Goal: Task Accomplishment & Management: Complete application form

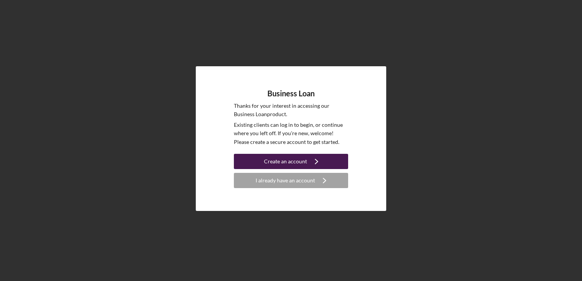
click at [277, 162] on div "Create an account" at bounding box center [285, 161] width 43 height 15
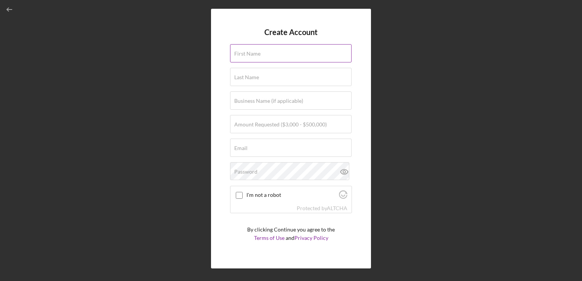
click at [251, 48] on div "First Name" at bounding box center [291, 53] width 122 height 19
type input "Darleni"
type input "[PERSON_NAME]"
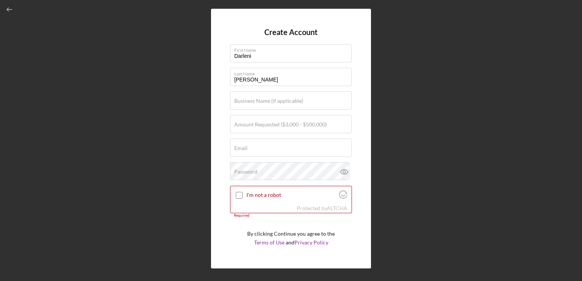
click at [367, 207] on div "Create Account First Name Darleni Last Name Vlaun Business Name (if applicable)…" at bounding box center [291, 139] width 160 height 260
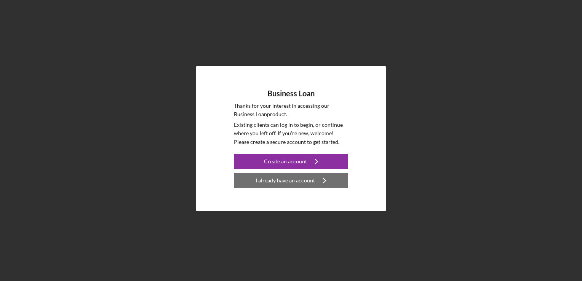
click at [268, 182] on div "I already have an account" at bounding box center [284, 180] width 59 height 15
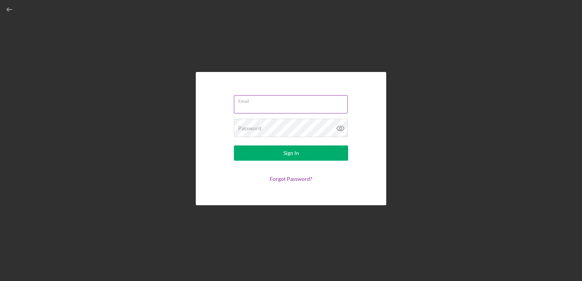
click at [253, 107] on input "Email" at bounding box center [291, 104] width 114 height 18
type input "[EMAIL_ADDRESS][DOMAIN_NAME]"
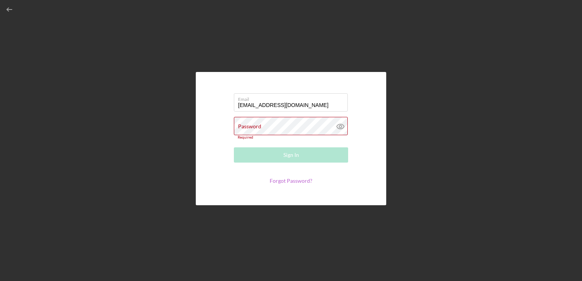
click at [294, 182] on link "Forgot Password?" at bounding box center [290, 180] width 43 height 6
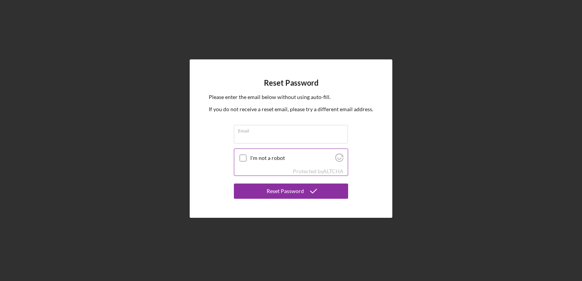
click at [258, 155] on div "I'm not a robot" at bounding box center [290, 158] width 113 height 18
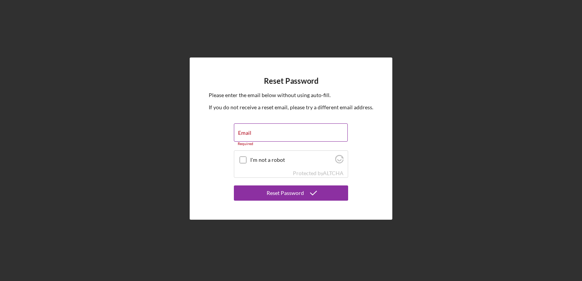
click at [249, 127] on div "Email Required" at bounding box center [291, 134] width 114 height 23
type input "[EMAIL_ADDRESS][DOMAIN_NAME]"
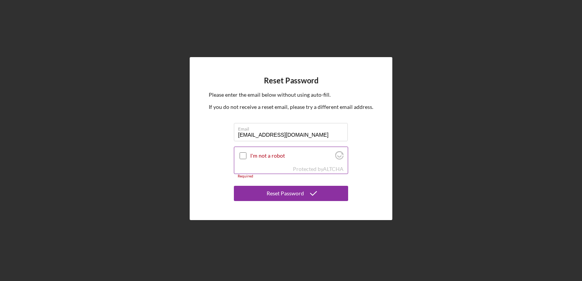
click at [241, 157] on input "I'm not a robot" at bounding box center [242, 155] width 7 height 7
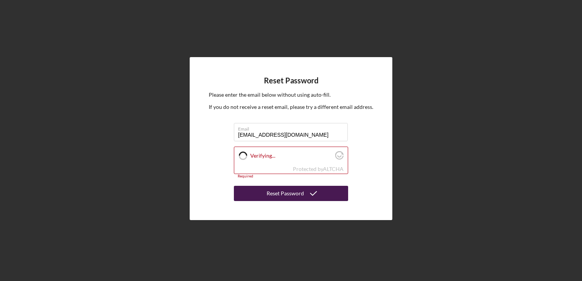
checkbox input "true"
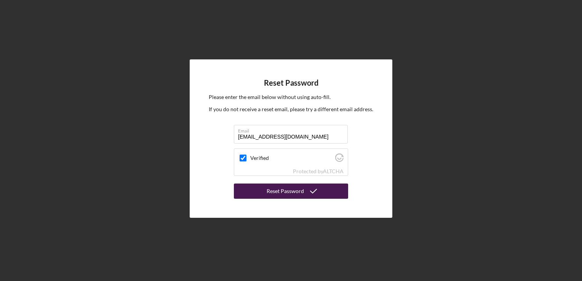
click at [265, 195] on button "Reset Password" at bounding box center [291, 190] width 114 height 15
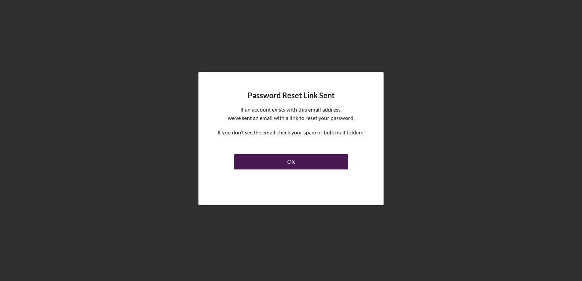
click at [276, 159] on button "OK" at bounding box center [291, 161] width 114 height 15
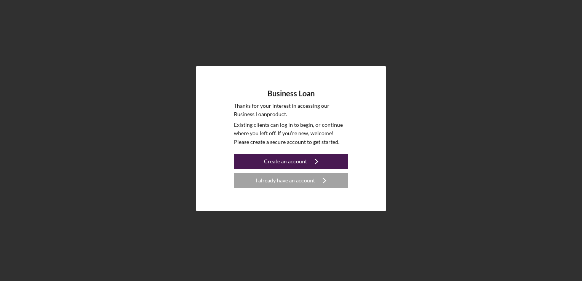
click at [262, 159] on button "Create an account Icon/Navigate" at bounding box center [291, 161] width 114 height 15
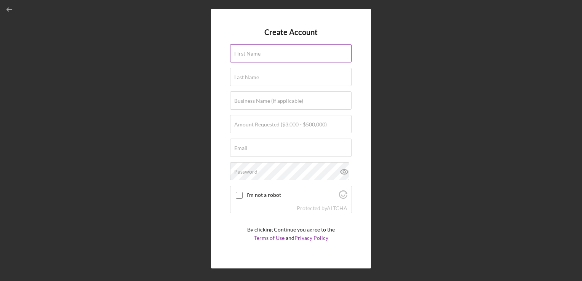
click at [247, 56] on label "First Name" at bounding box center [247, 54] width 26 height 6
click at [247, 56] on input "First Name" at bounding box center [290, 53] width 121 height 18
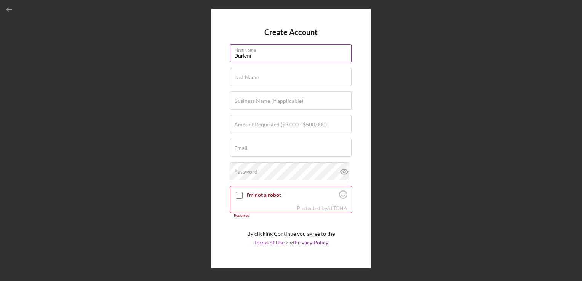
type input "Darleni"
type input "[PERSON_NAME]"
type input "[EMAIL_ADDRESS][DOMAIN_NAME]"
click at [262, 95] on div "Business Name (if applicable)" at bounding box center [291, 100] width 122 height 19
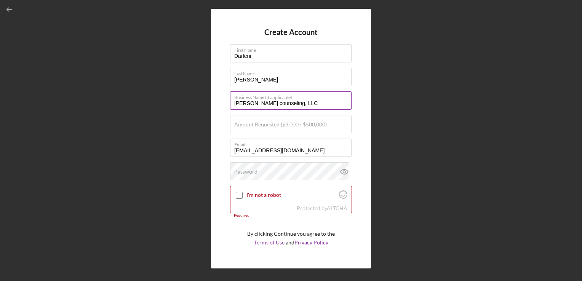
click at [253, 101] on input "[PERSON_NAME] counseling, LLC" at bounding box center [290, 100] width 121 height 18
type input "[PERSON_NAME] Counseling, LLC"
click at [270, 129] on input "Amount Requested ($3,000 - $500,000)" at bounding box center [290, 124] width 121 height 18
type input "$10,000"
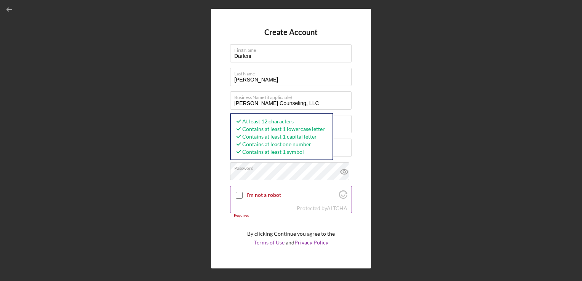
click at [246, 197] on div "I'm not a robot" at bounding box center [290, 195] width 121 height 18
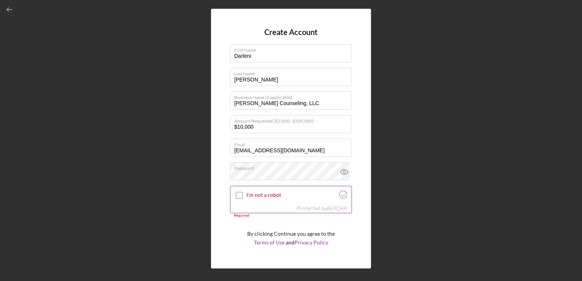
click at [240, 193] on input "I'm not a robot" at bounding box center [239, 195] width 7 height 7
checkbox input "true"
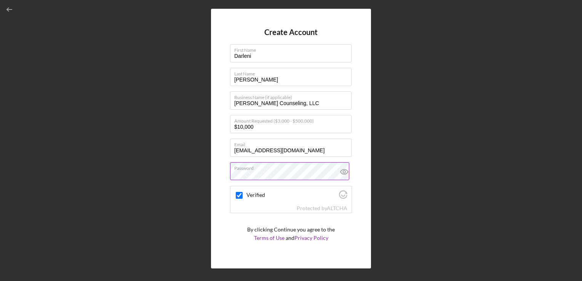
click at [340, 172] on icon at bounding box center [344, 171] width 19 height 19
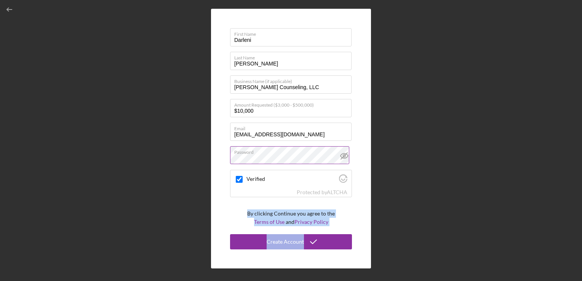
drag, startPoint x: 347, startPoint y: 212, endPoint x: 349, endPoint y: 261, distance: 49.5
click at [349, 261] on div "Create Account First Name [PERSON_NAME] Last Name [PERSON_NAME] Business Name (…" at bounding box center [291, 139] width 160 height 260
drag, startPoint x: 349, startPoint y: 261, endPoint x: 318, endPoint y: 239, distance: 38.1
click at [318, 239] on icon "submit" at bounding box center [313, 241] width 19 height 19
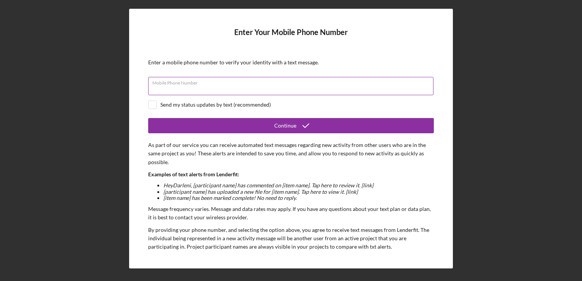
click at [327, 88] on input "Mobile Phone Number" at bounding box center [290, 86] width 285 height 18
type input "[PHONE_NUMBER]"
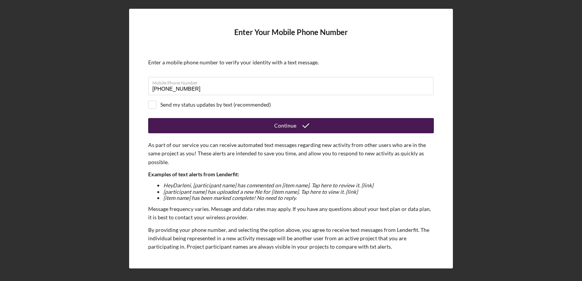
click at [268, 126] on button "Continue" at bounding box center [290, 125] width 285 height 15
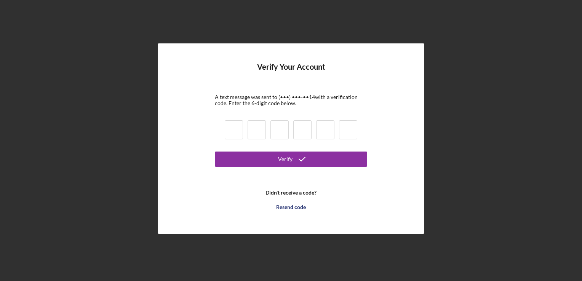
click at [233, 129] on input at bounding box center [234, 129] width 18 height 19
type input "5"
type input "7"
type input "1"
type input "7"
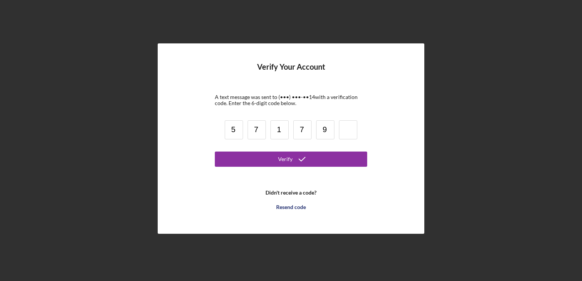
type input "9"
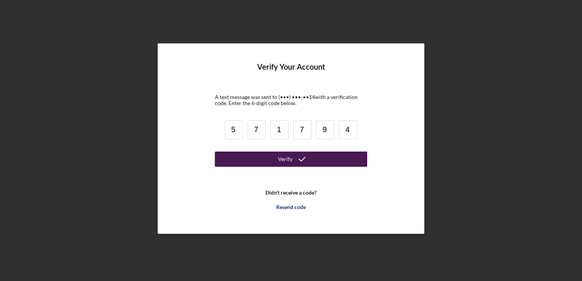
type input "4"
click at [231, 153] on button "Verify" at bounding box center [291, 158] width 152 height 15
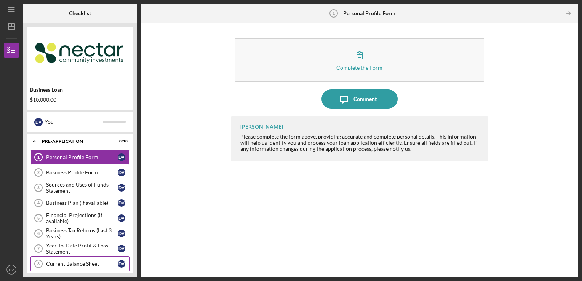
drag, startPoint x: 133, startPoint y: 171, endPoint x: 120, endPoint y: 259, distance: 89.2
click at [120, 259] on div "Business Loan $10,000.00 D V You Icon/Expander Pre-Application 0 / 10 Personal …" at bounding box center [80, 150] width 114 height 254
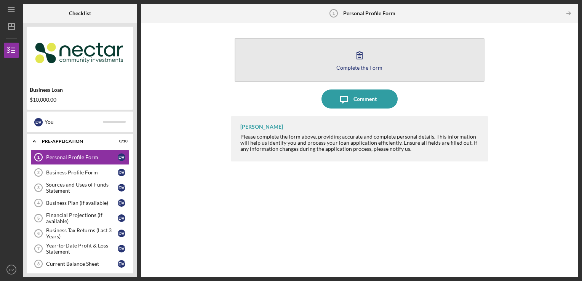
click at [370, 65] on div "Complete the Form" at bounding box center [359, 68] width 46 height 6
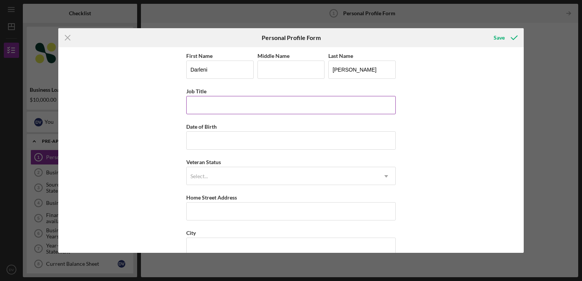
click at [297, 102] on input "Job Title" at bounding box center [290, 105] width 209 height 18
type input "C"
type input "P"
type input "Owner"
click at [281, 141] on input "Date of Birth" at bounding box center [290, 140] width 209 height 18
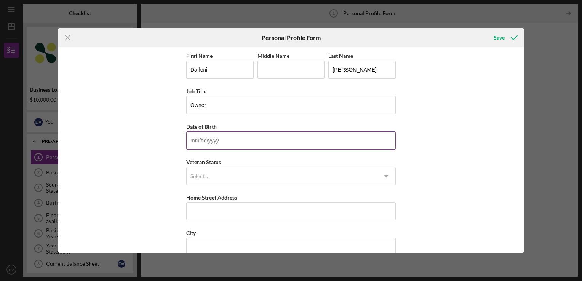
type input "[DATE]"
type input "[PERSON_NAME]"
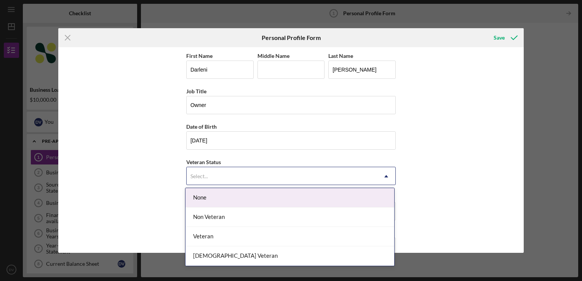
click at [227, 170] on div "Select..." at bounding box center [282, 176] width 190 height 18
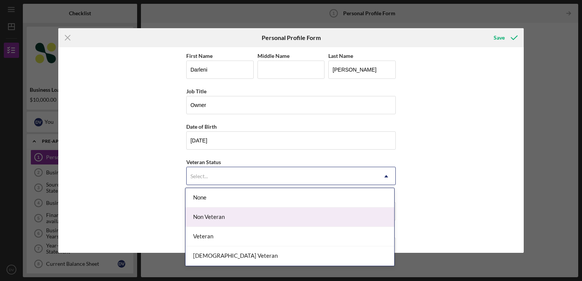
click at [222, 210] on div "Non Veteran" at bounding box center [289, 216] width 209 height 19
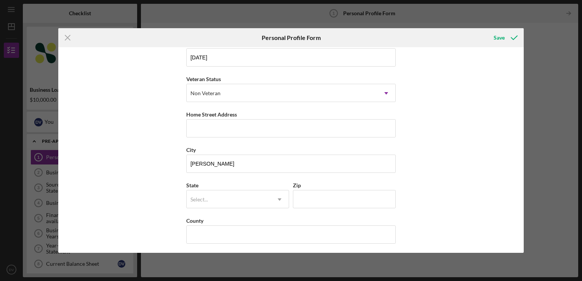
scroll to position [84, 0]
click at [234, 122] on input "Home Street Address" at bounding box center [290, 127] width 209 height 18
type input "[STREET_ADDRESS]"
type input "Ferdeni"
type input "01841"
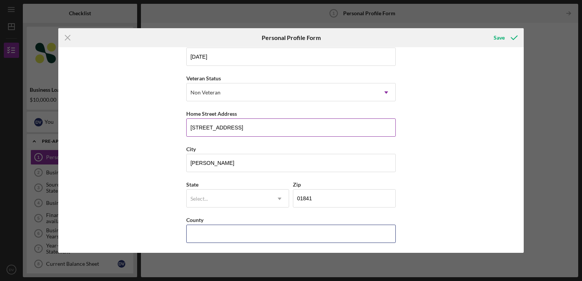
type input "[US_STATE]"
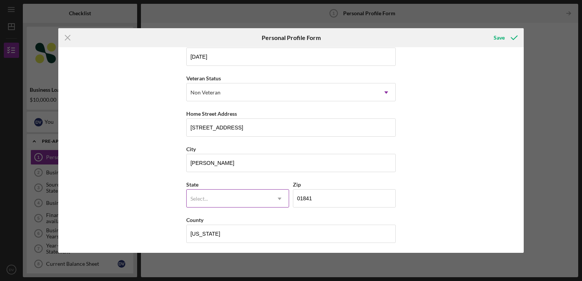
click at [253, 197] on div "Select..." at bounding box center [229, 199] width 84 height 18
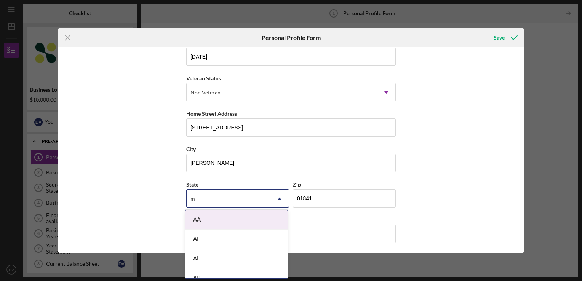
type input "ma"
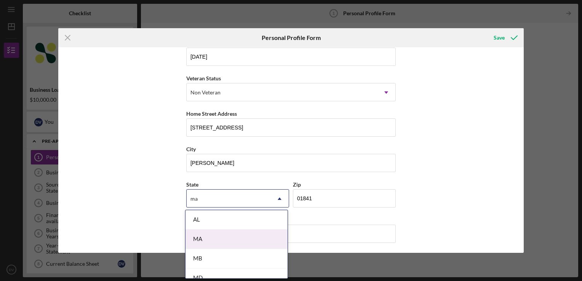
click at [228, 240] on div "MA" at bounding box center [236, 239] width 102 height 19
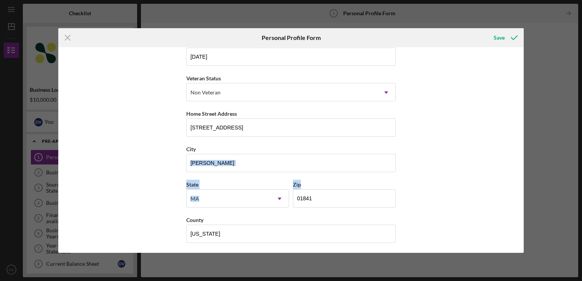
drag, startPoint x: 518, startPoint y: 171, endPoint x: 520, endPoint y: 195, distance: 24.4
click at [520, 195] on div "First Name [PERSON_NAME] Middle Name Ferdeni Last Name [PERSON_NAME] Job Title …" at bounding box center [290, 150] width 465 height 206
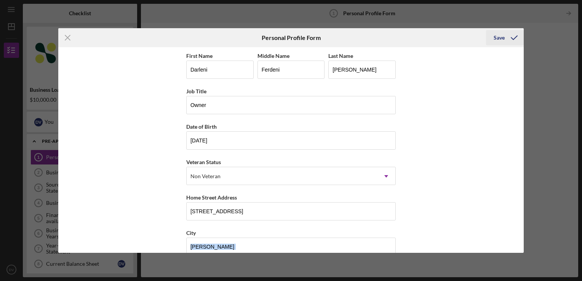
click at [497, 37] on div "Save" at bounding box center [498, 37] width 11 height 15
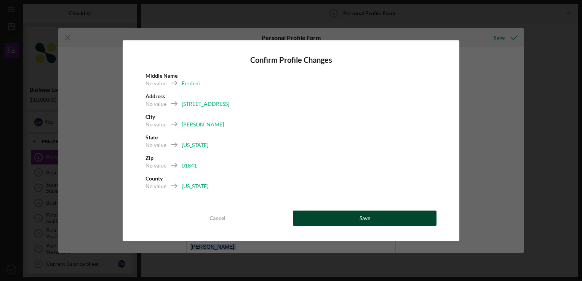
click at [375, 220] on button "Save" at bounding box center [364, 217] width 143 height 15
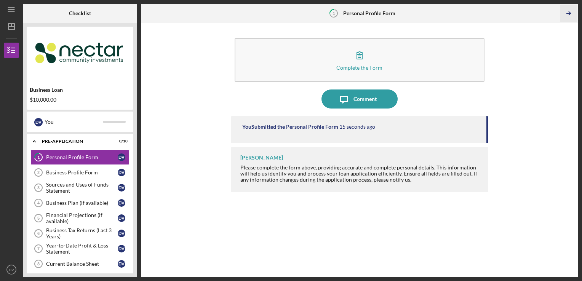
click at [568, 10] on icon "Icon/Table Pagination Arrow" at bounding box center [568, 13] width 17 height 17
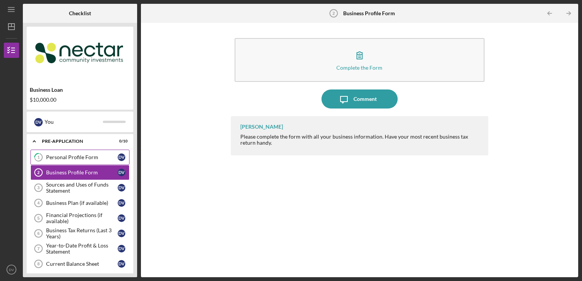
click at [80, 159] on div "Personal Profile Form" at bounding box center [82, 157] width 72 height 6
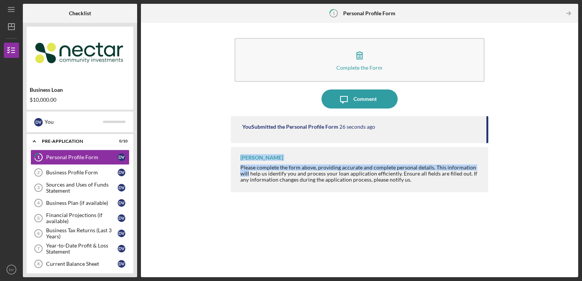
drag, startPoint x: 486, startPoint y: 142, endPoint x: 487, endPoint y: 114, distance: 27.4
click at [487, 114] on div "Complete the Form Form Icon/Message Comment You Submitted the Personal Profile …" at bounding box center [360, 150] width 258 height 247
drag, startPoint x: 581, startPoint y: 112, endPoint x: 582, endPoint y: 155, distance: 43.8
click at [581, 155] on html "Icon/Menu 1 Personal Profile Form Checklist Business Loan $10,000.00 D V You Ic…" at bounding box center [291, 140] width 582 height 281
click at [534, 62] on div "Complete the Form Form Icon/Message Comment You Submitted the Personal Profile …" at bounding box center [359, 150] width 429 height 247
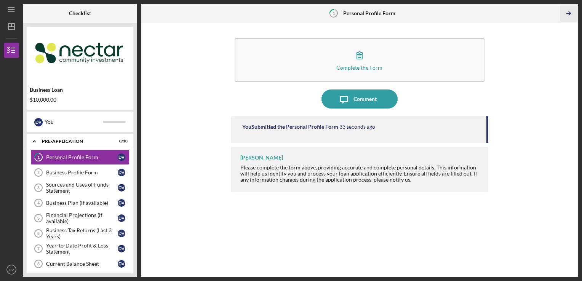
click at [570, 11] on icon "Icon/Table Pagination Arrow" at bounding box center [568, 13] width 17 height 17
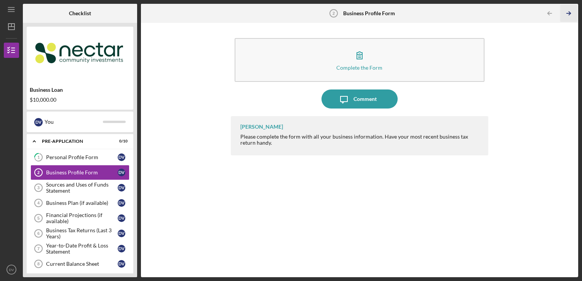
click at [570, 11] on icon "Icon/Table Pagination Arrow" at bounding box center [568, 13] width 17 height 17
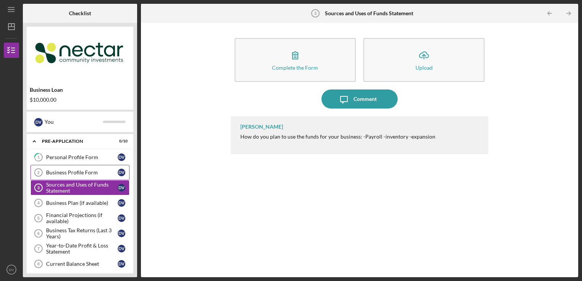
click at [50, 172] on div "Business Profile Form" at bounding box center [82, 172] width 72 height 6
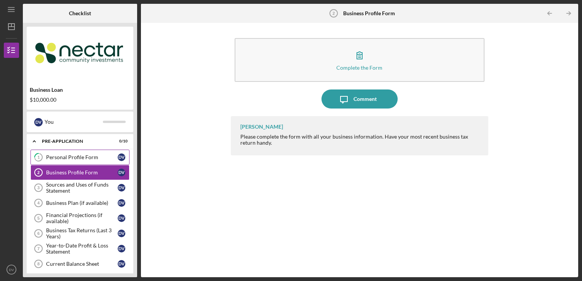
click at [56, 157] on div "Personal Profile Form" at bounding box center [82, 157] width 72 height 6
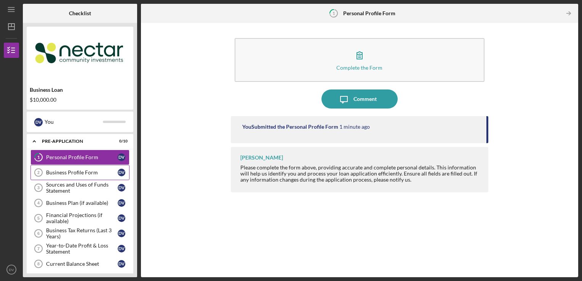
click at [102, 175] on div "Business Profile Form" at bounding box center [82, 172] width 72 height 6
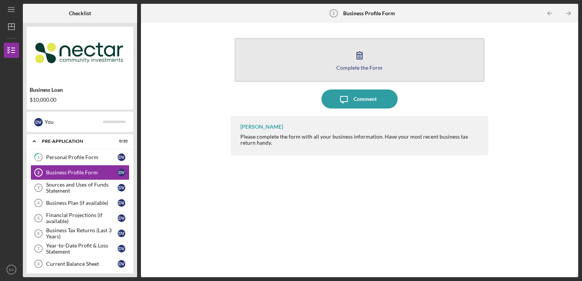
click at [360, 60] on icon "button" at bounding box center [359, 55] width 19 height 19
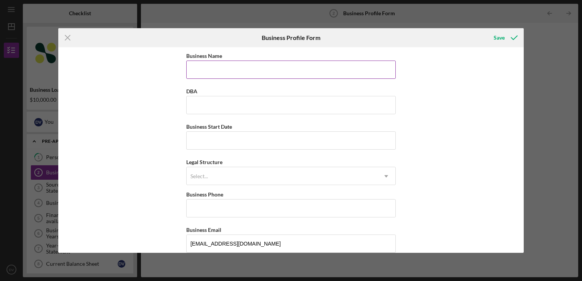
click at [269, 71] on input "Business Name" at bounding box center [290, 70] width 209 height 18
type input "[PERSON_NAME] Counseling, LLC"
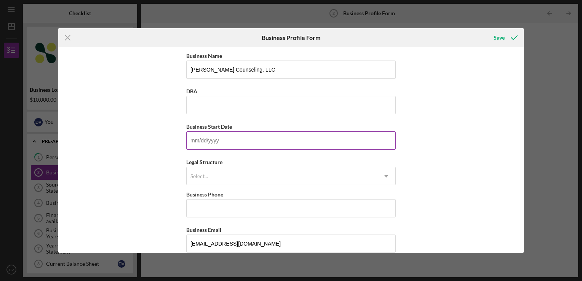
click at [238, 144] on input "Business Start Date" at bounding box center [290, 140] width 209 height 18
drag, startPoint x: 238, startPoint y: 144, endPoint x: 145, endPoint y: 124, distance: 95.4
click at [145, 124] on div "Business Name [PERSON_NAME] Counseling, LLC DBA Business Start Date 10/20/21yy …" at bounding box center [290, 150] width 465 height 206
drag, startPoint x: 202, startPoint y: 139, endPoint x: 175, endPoint y: 134, distance: 27.3
click at [175, 134] on div "Business Name [PERSON_NAME] Counseling, LLC DBA Business Start Date [DATE] Lega…" at bounding box center [290, 150] width 465 height 206
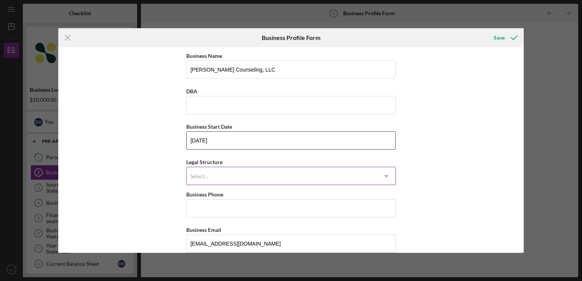
type input "[DATE]"
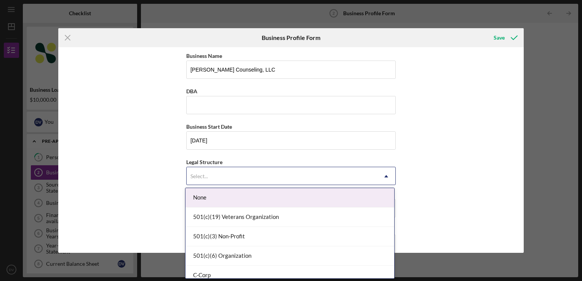
click at [209, 176] on div "Select..." at bounding box center [282, 176] width 190 height 18
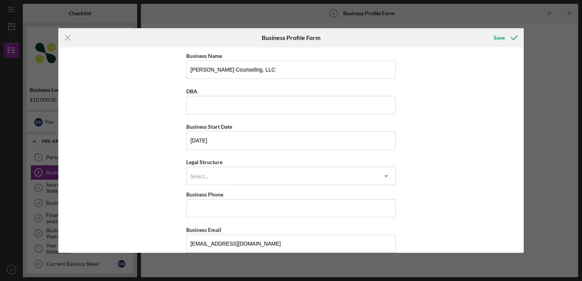
drag, startPoint x: 519, startPoint y: 90, endPoint x: 520, endPoint y: 96, distance: 6.6
click at [520, 96] on div "Business Name [PERSON_NAME] Counseling, LLC DBA Business Start Date [DATE] Lega…" at bounding box center [290, 150] width 465 height 206
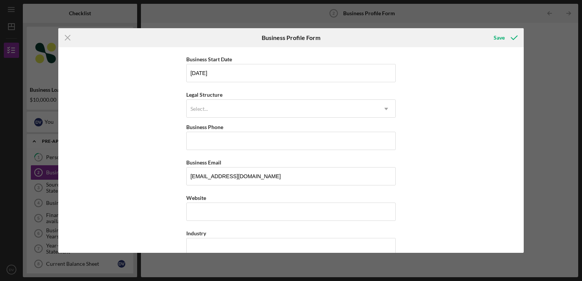
scroll to position [70, 0]
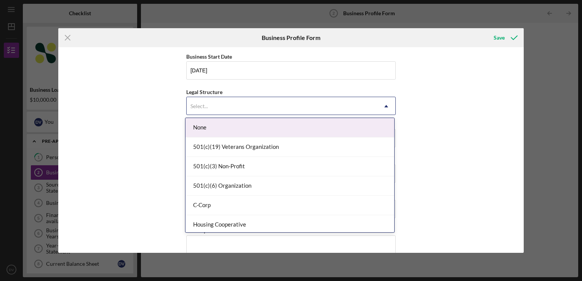
click at [233, 106] on div "Select..." at bounding box center [282, 106] width 190 height 18
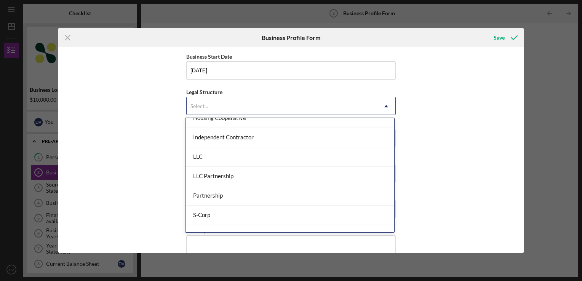
scroll to position [117, 0]
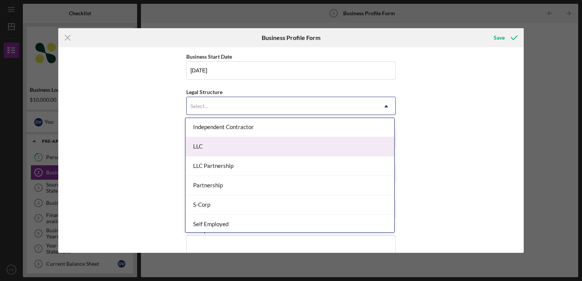
click at [271, 147] on div "LLC" at bounding box center [289, 146] width 209 height 19
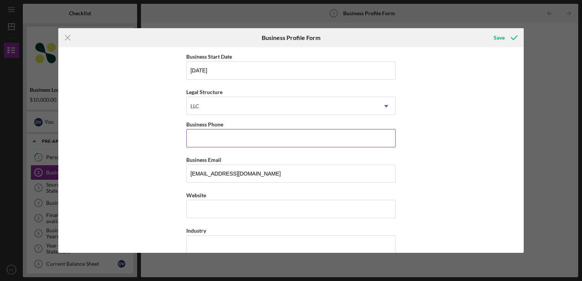
click at [251, 142] on input "Business Phone" at bounding box center [290, 138] width 209 height 18
type input "[PHONE_NUMBER]"
type input "[STREET_ADDRESS]"
type input "[PERSON_NAME]"
type input "01841"
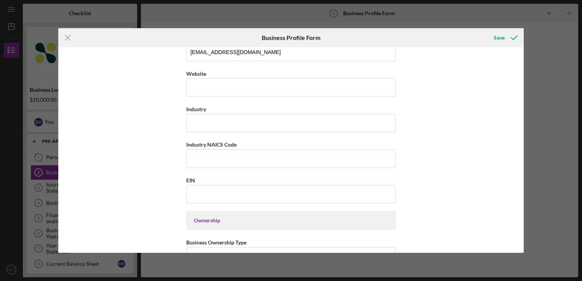
scroll to position [189, 0]
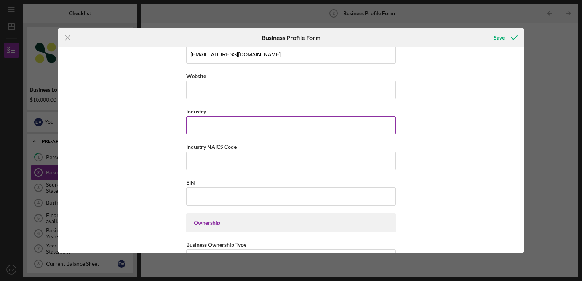
click at [306, 126] on input "Industry" at bounding box center [290, 125] width 209 height 18
type input "Behavioral Health"
drag, startPoint x: 520, startPoint y: 129, endPoint x: 534, endPoint y: 174, distance: 48.0
click at [534, 174] on div "Icon/Menu Close Business Profile Form Save Business Name [PERSON_NAME] Counseli…" at bounding box center [291, 140] width 582 height 281
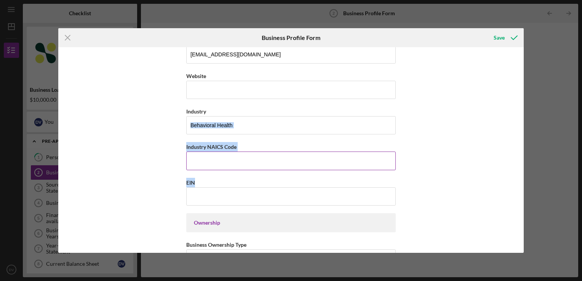
click at [321, 166] on input "Industry NAICS Code" at bounding box center [290, 160] width 209 height 18
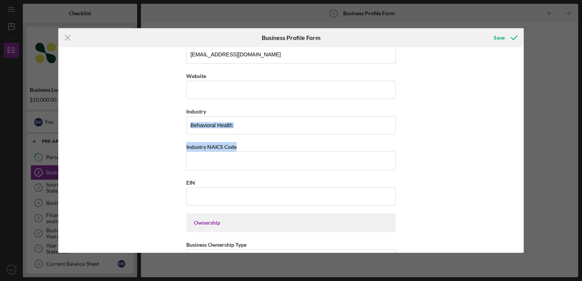
drag, startPoint x: 521, startPoint y: 136, endPoint x: 520, endPoint y: 129, distance: 7.2
click at [520, 129] on div "Business Name [PERSON_NAME] Counseling, LLC DBA Business Start Date [DATE] Lega…" at bounding box center [290, 150] width 465 height 206
